Goal: Task Accomplishment & Management: Manage account settings

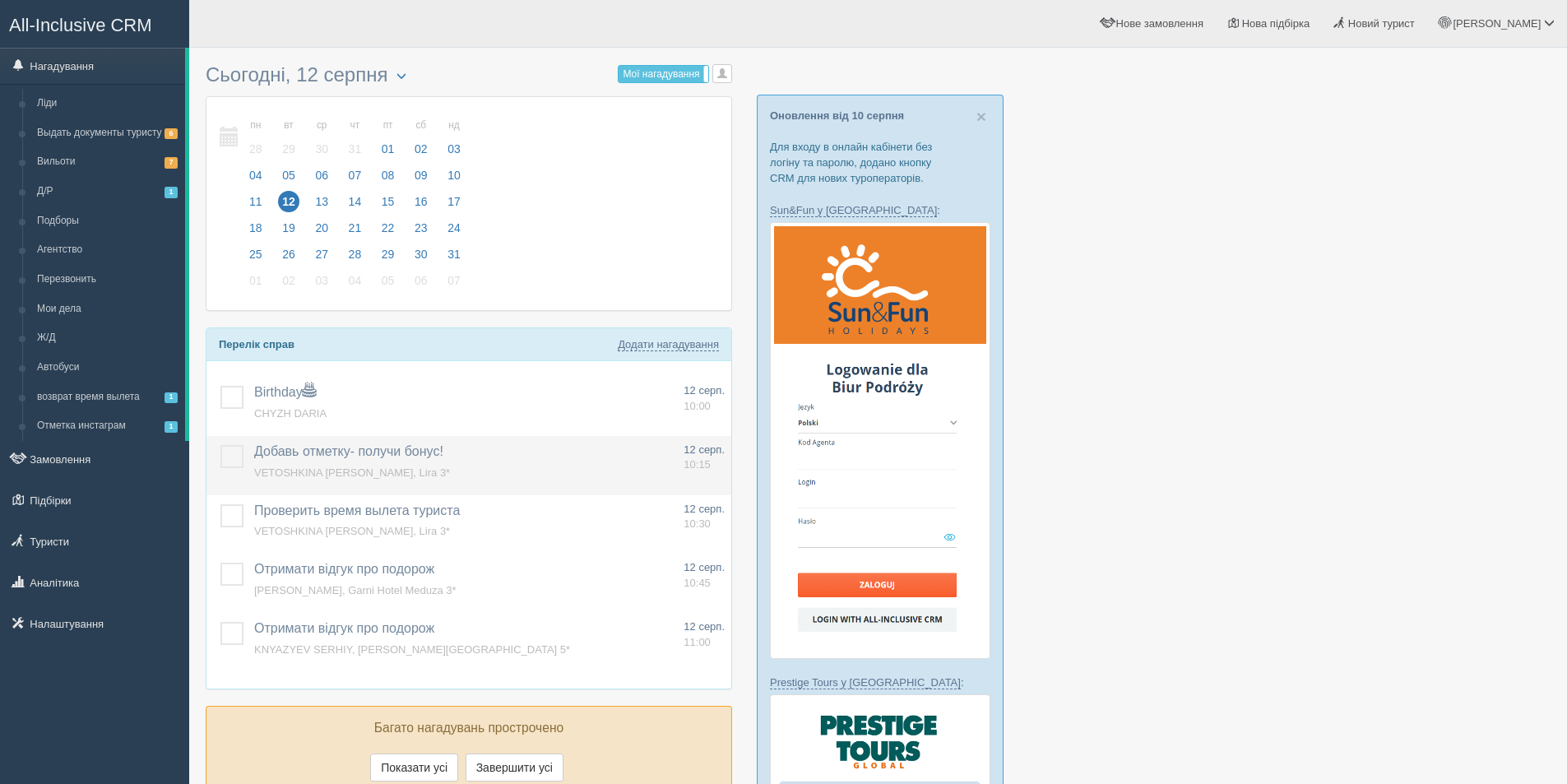
click at [381, 447] on span "Добавь отметку- получи бонус!" at bounding box center [349, 451] width 189 height 14
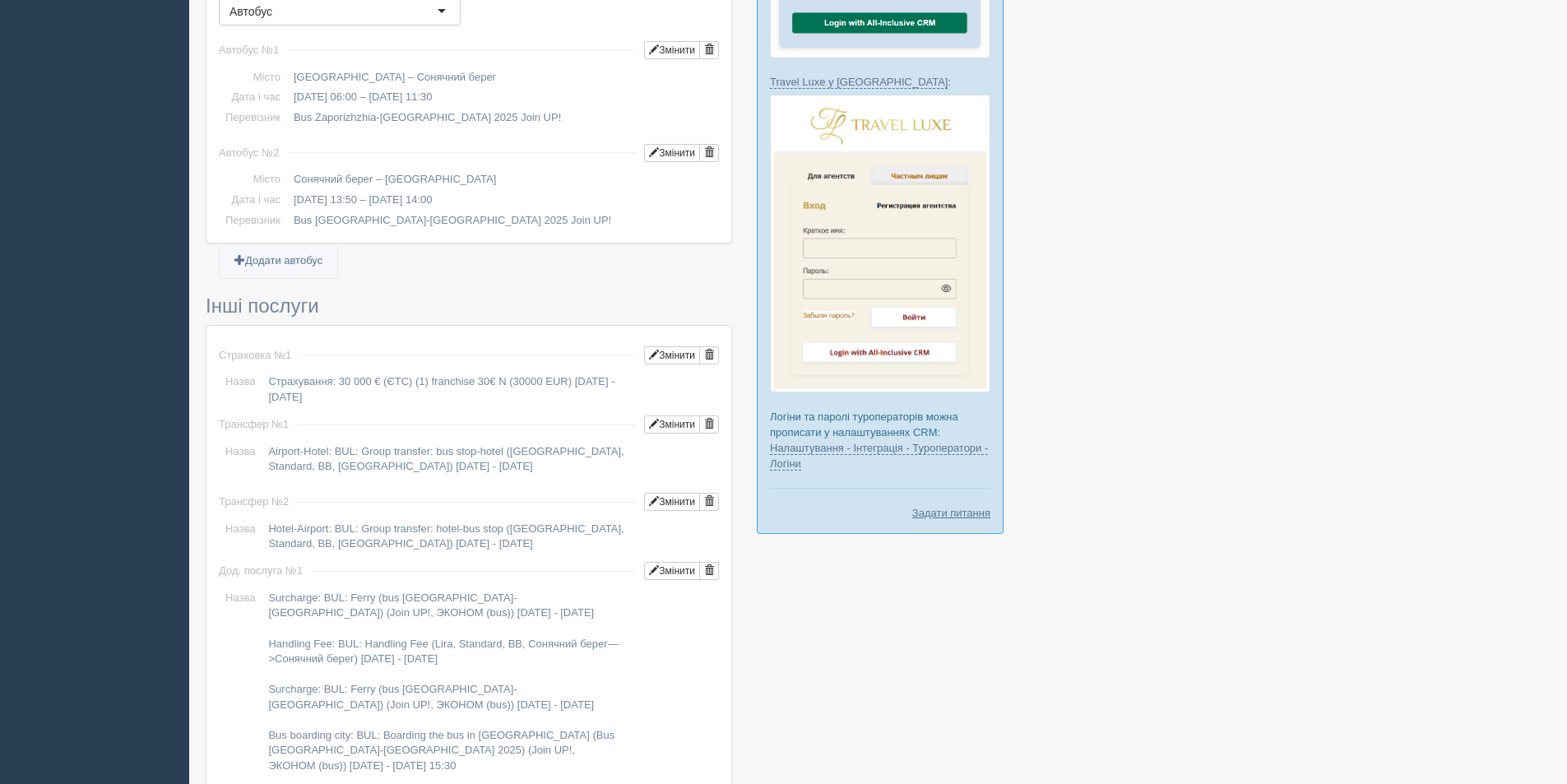
scroll to position [486, 0]
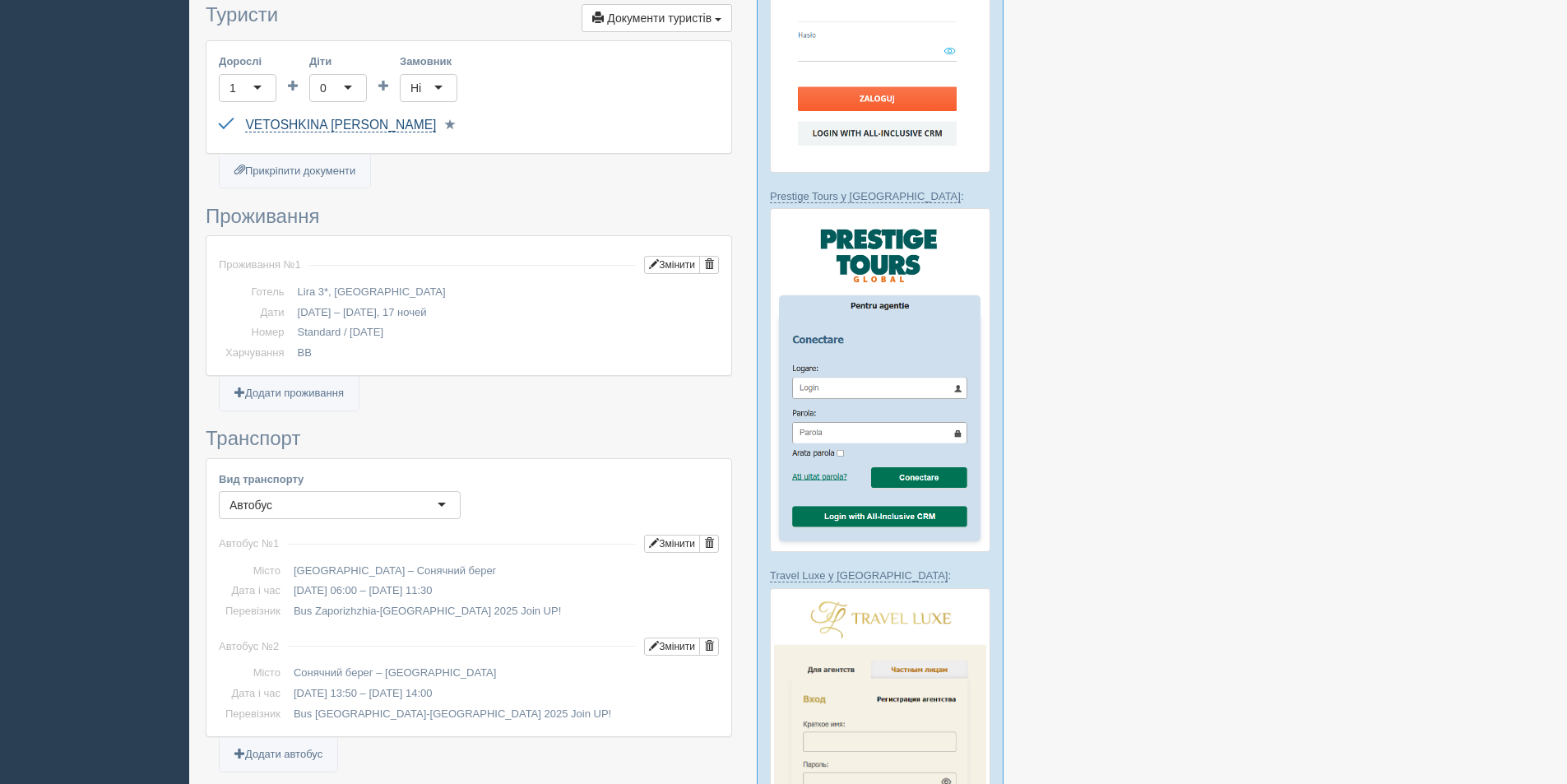
click at [320, 127] on link "VETOSHKINA [PERSON_NAME]" at bounding box center [341, 125] width 191 height 15
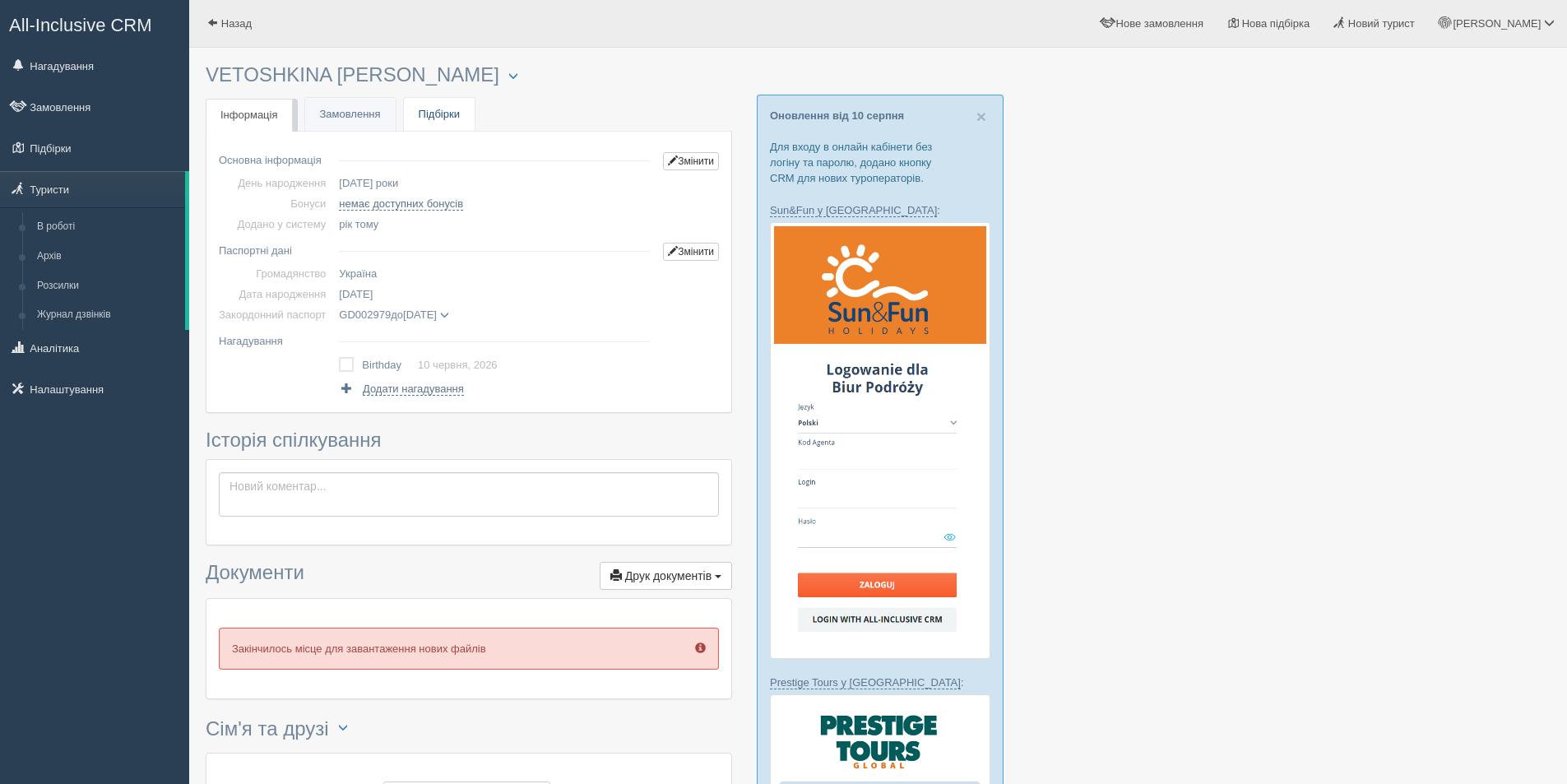
click at [433, 101] on link "Підбірки" at bounding box center [439, 114] width 71 height 34
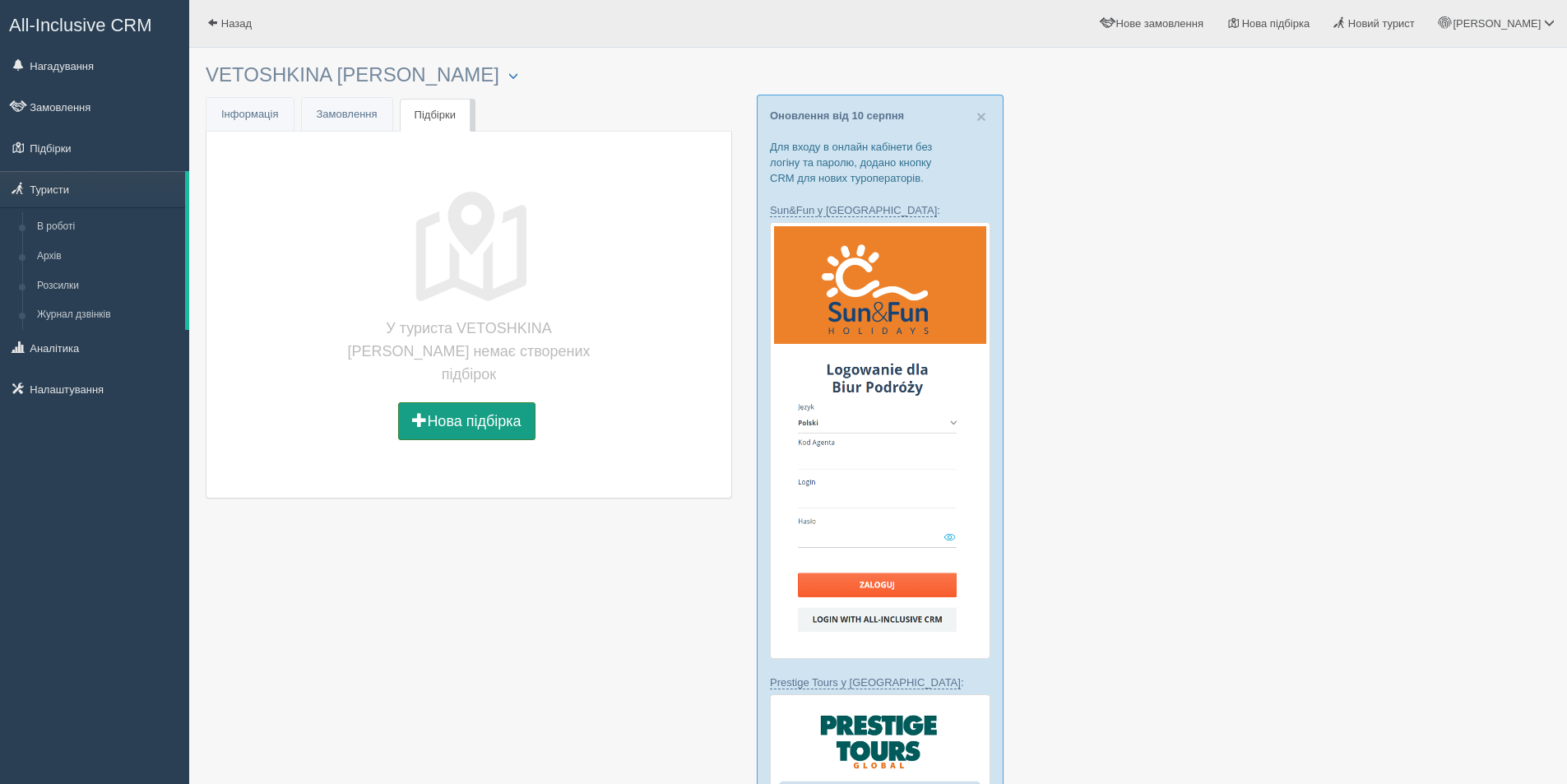
click at [493, 412] on button "Нова підбірка" at bounding box center [466, 420] width 137 height 38
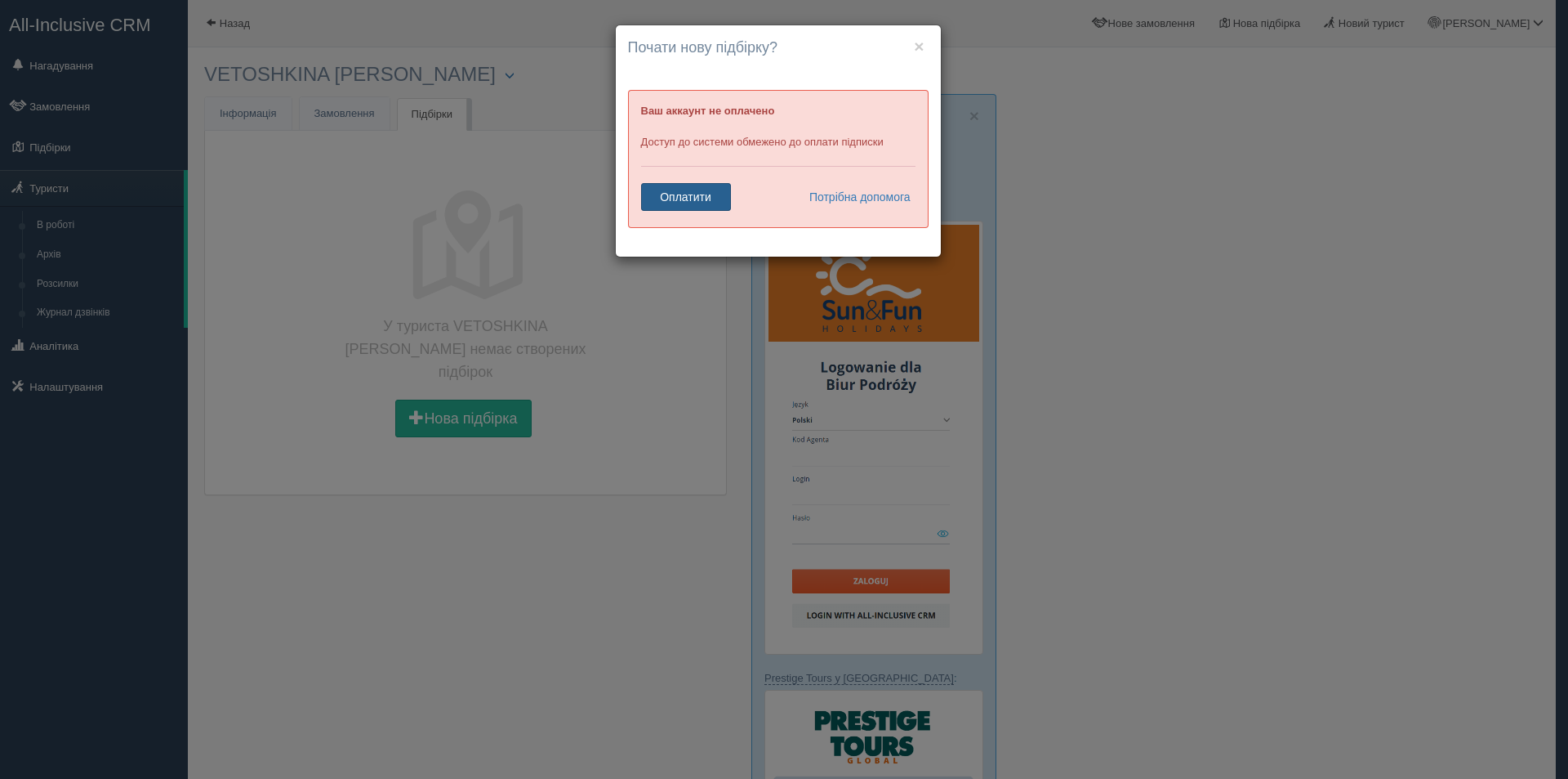
click at [699, 205] on link "Оплатити" at bounding box center [686, 197] width 90 height 28
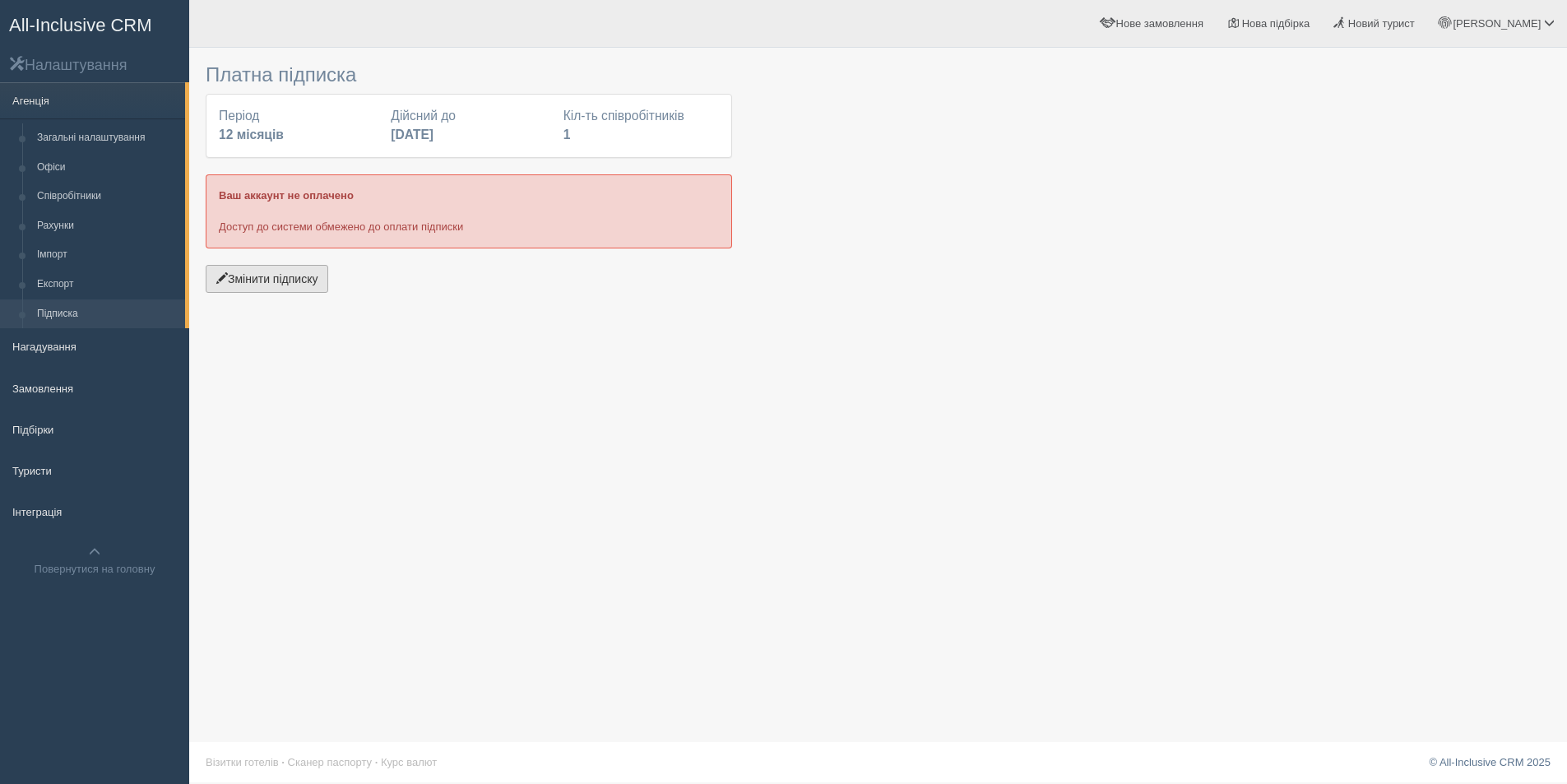
click at [270, 289] on button "Змінити підписку" at bounding box center [267, 279] width 123 height 28
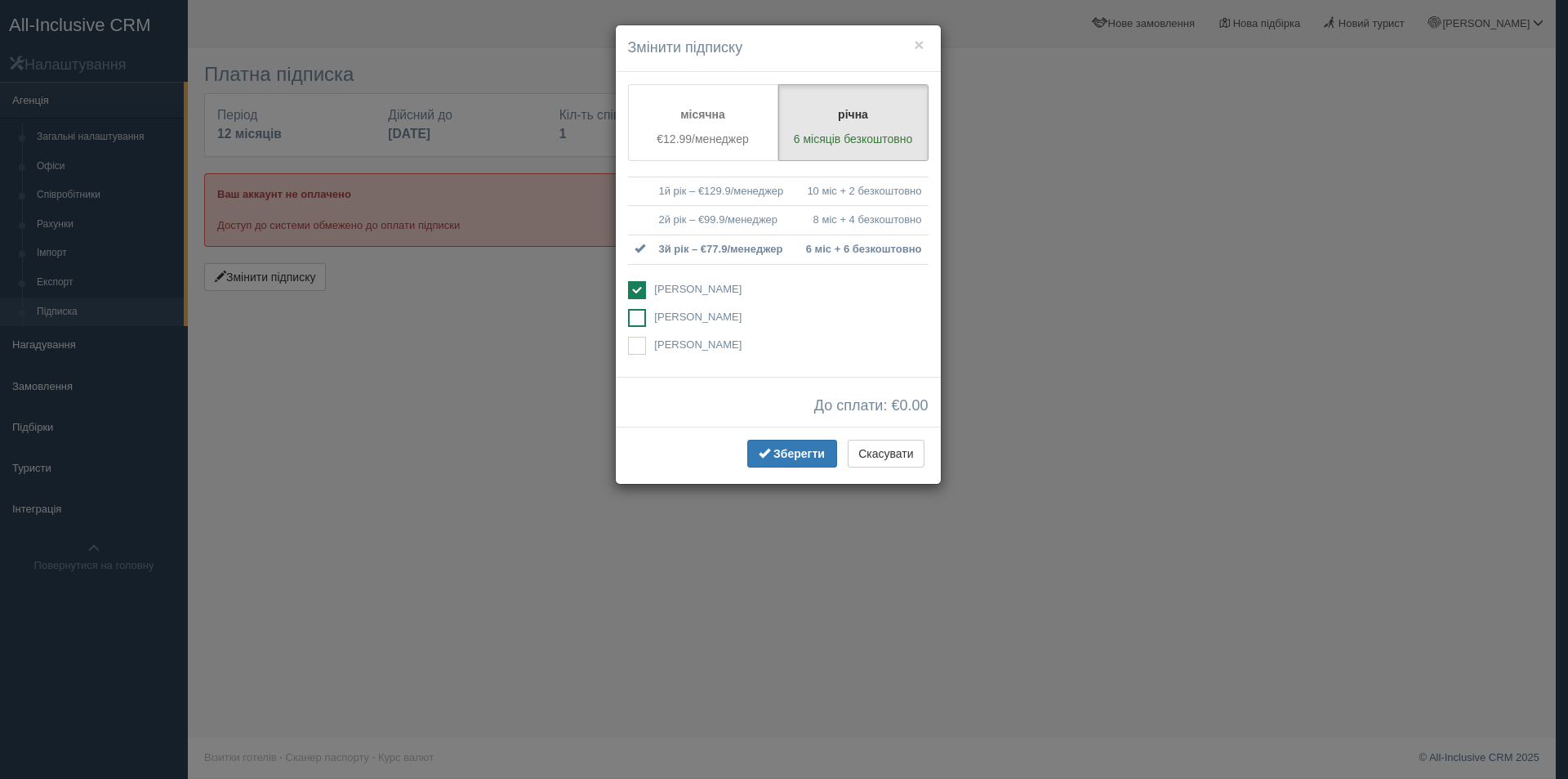
click at [647, 317] on label "[PERSON_NAME]" at bounding box center [778, 319] width 300 height 19
checkbox input "true"
click at [647, 295] on label "Алла Музиченко Доступ буде обмежено" at bounding box center [778, 291] width 300 height 19
checkbox input "false"
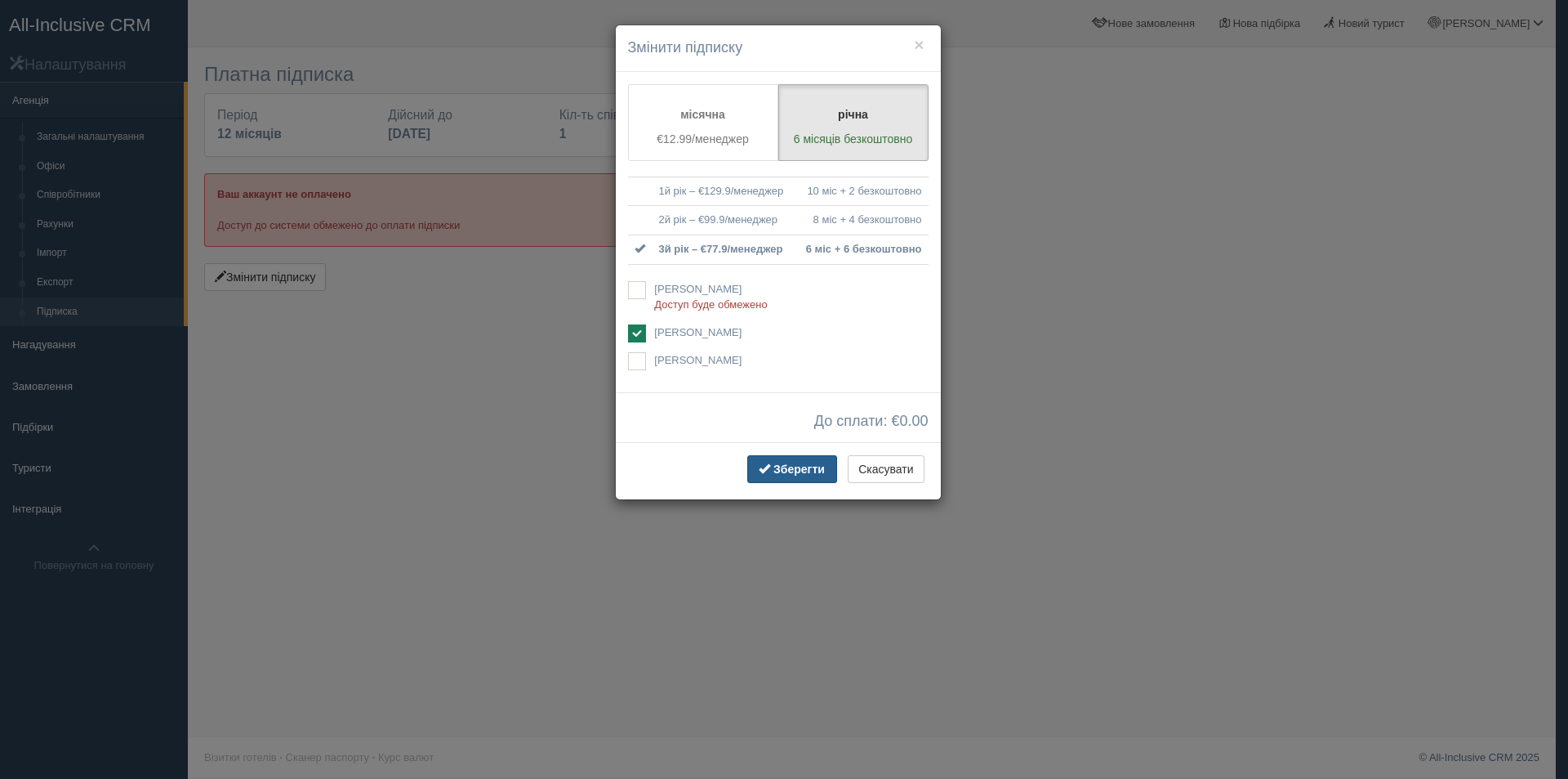
click at [765, 459] on button "Зберегти" at bounding box center [792, 469] width 90 height 28
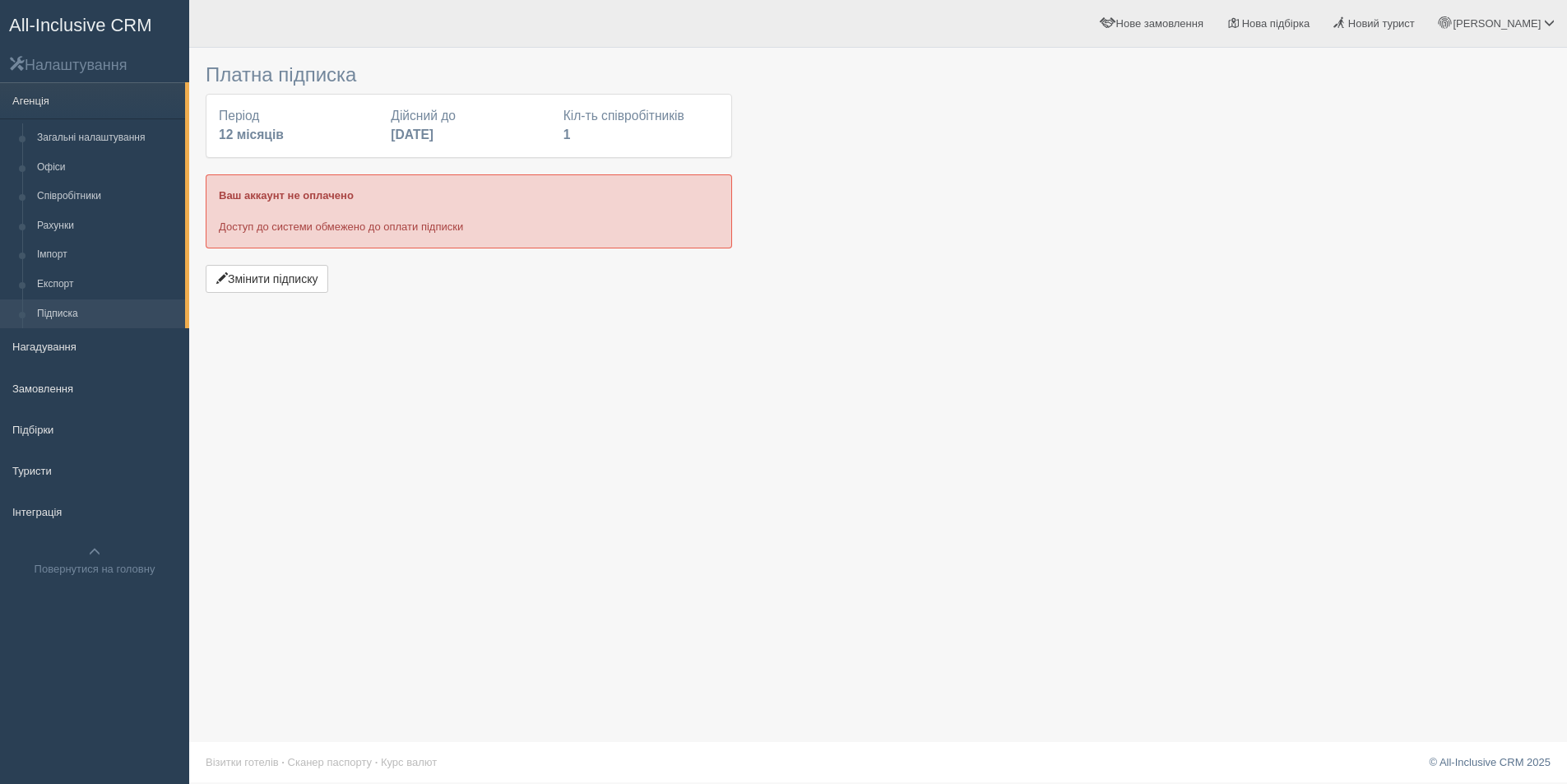
click at [42, 25] on span "All-Inclusive CRM" at bounding box center [80, 24] width 143 height 20
